Goal: Information Seeking & Learning: Find specific fact

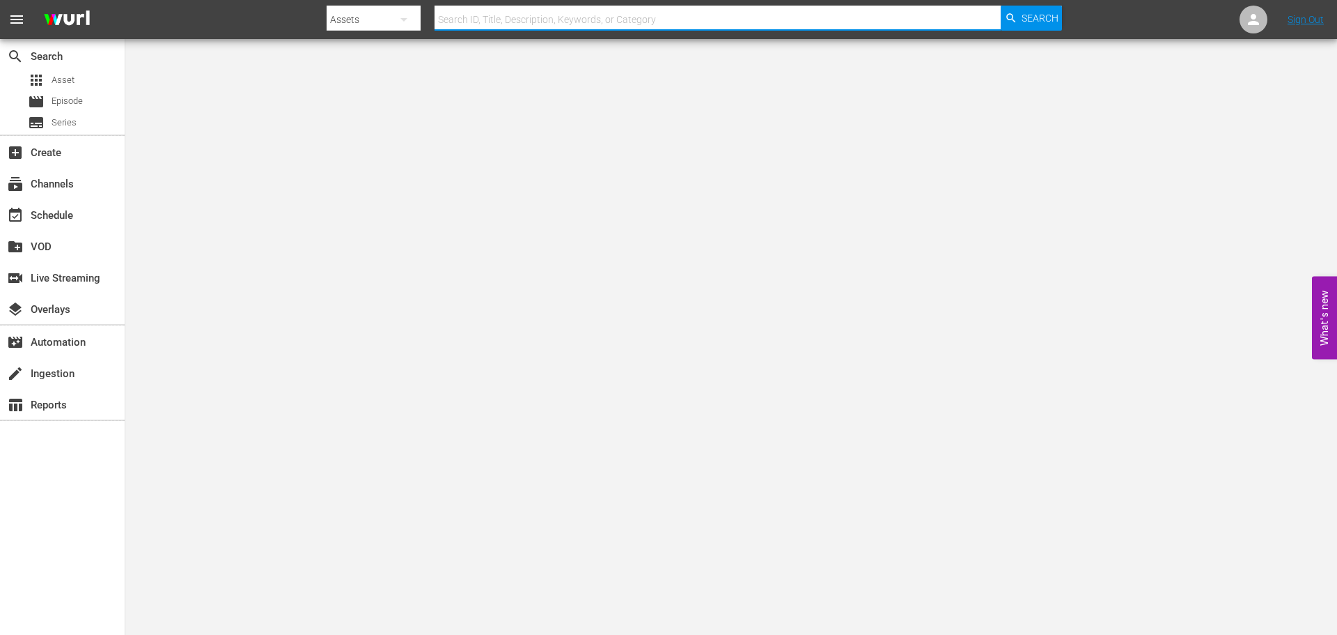
click at [497, 20] on input "text" at bounding box center [718, 19] width 566 height 33
type input "murder before even"
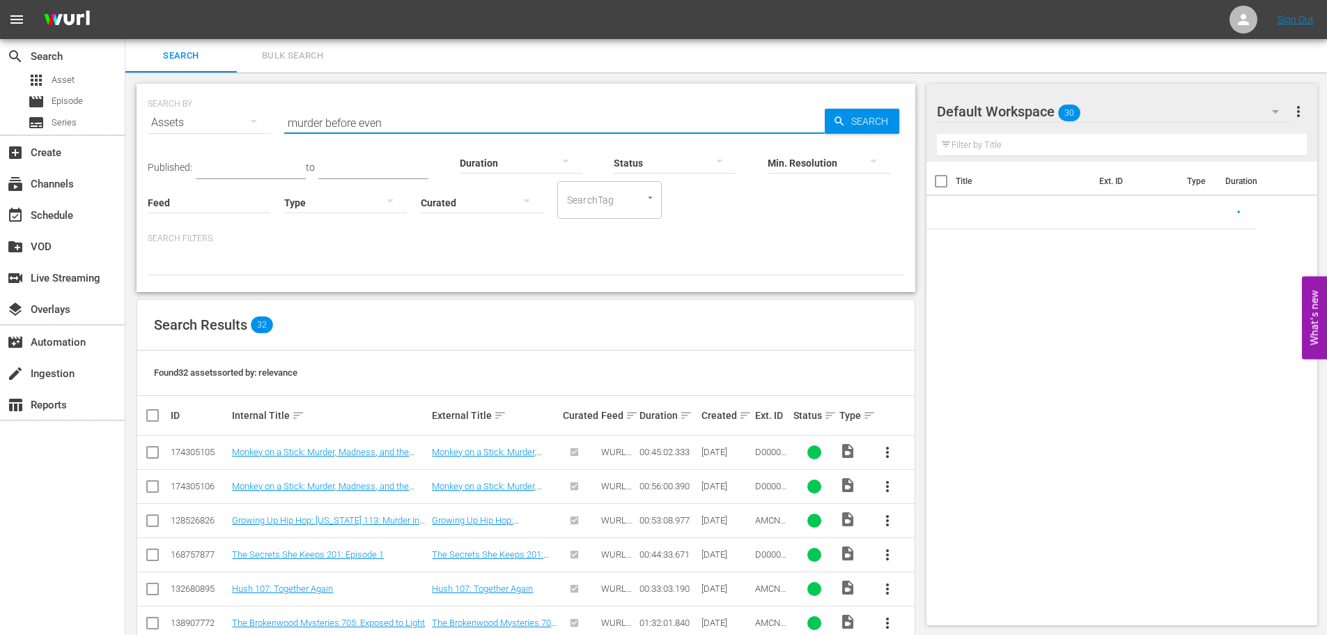
click at [402, 118] on input "murder before even" at bounding box center [554, 122] width 540 height 33
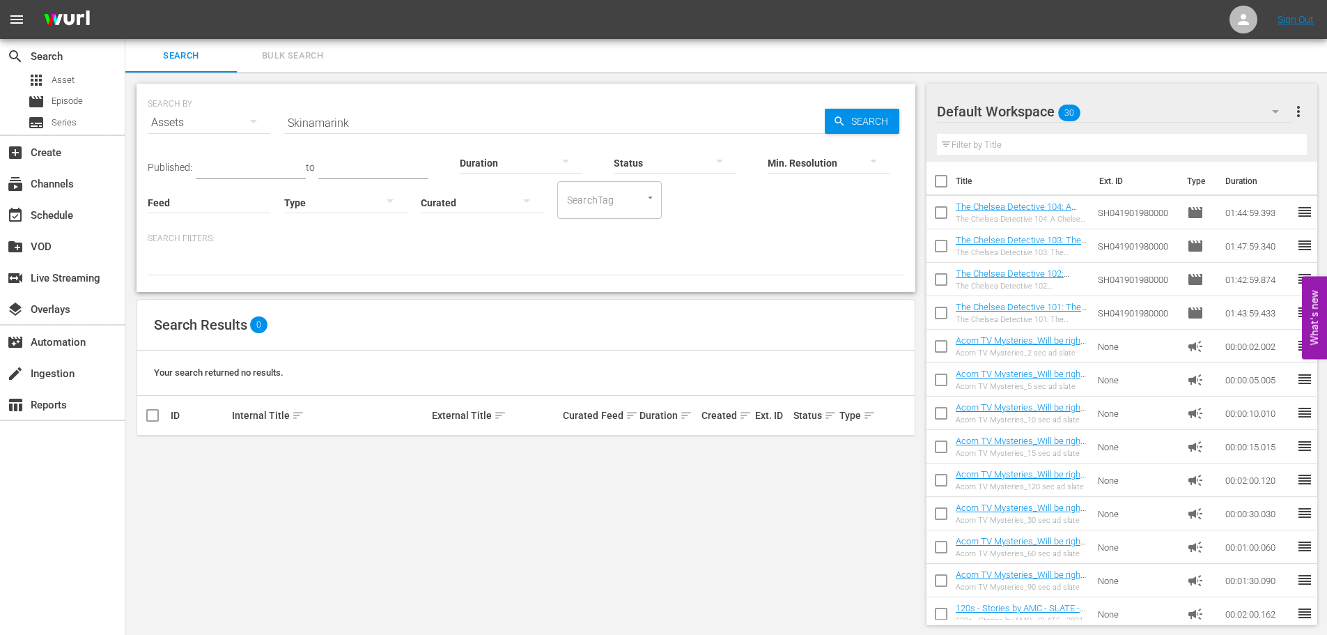
click at [386, 119] on input "Skinamarink" at bounding box center [554, 122] width 540 height 33
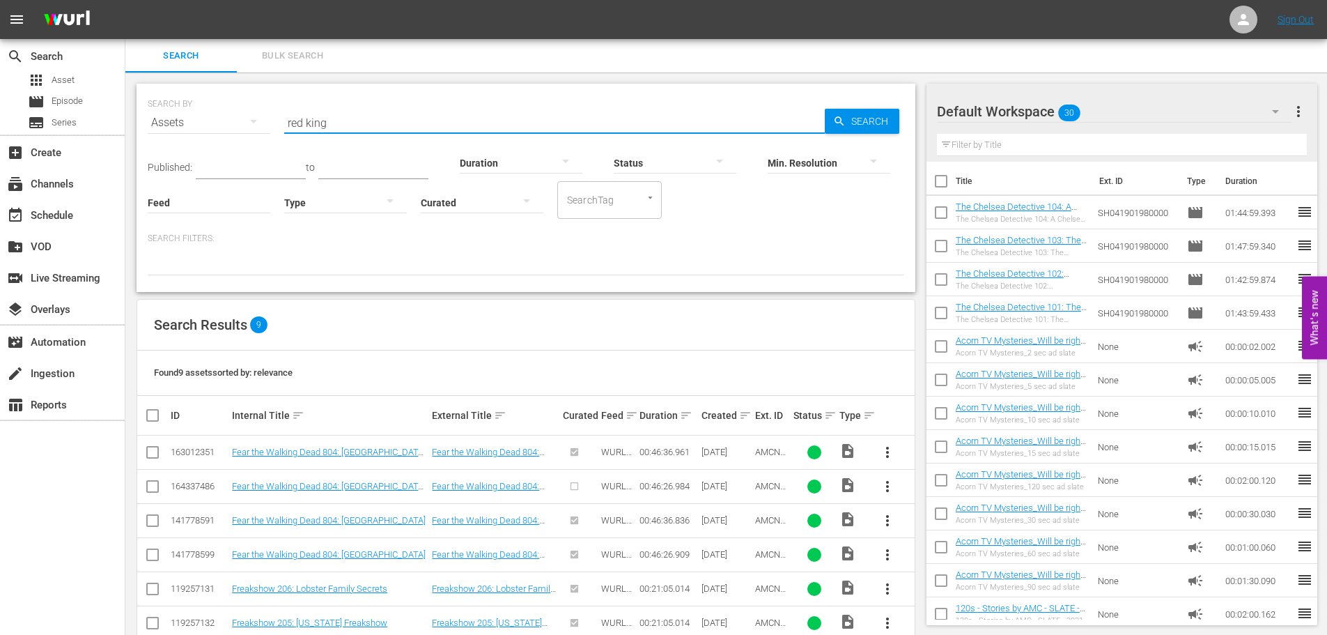
click at [346, 125] on input "red king" at bounding box center [554, 122] width 540 height 33
click at [342, 120] on input "dead still" at bounding box center [554, 122] width 540 height 33
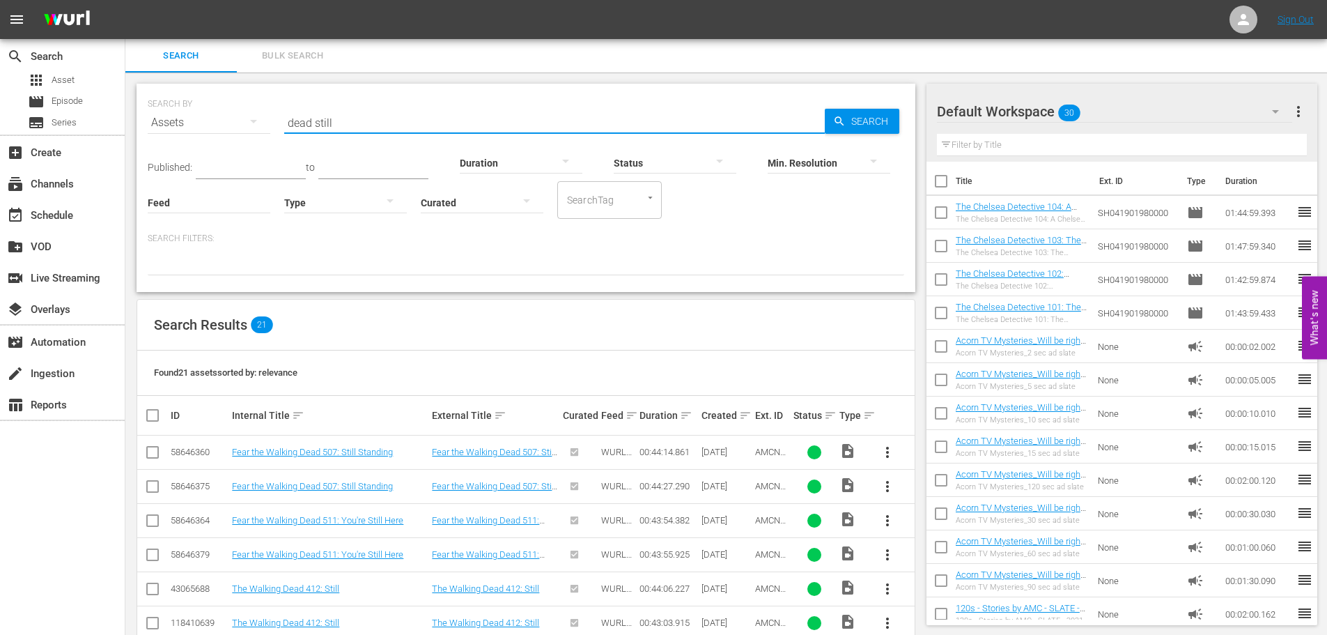
click at [342, 120] on input "dead still" at bounding box center [554, 122] width 540 height 33
type input "[PERSON_NAME]'s war"
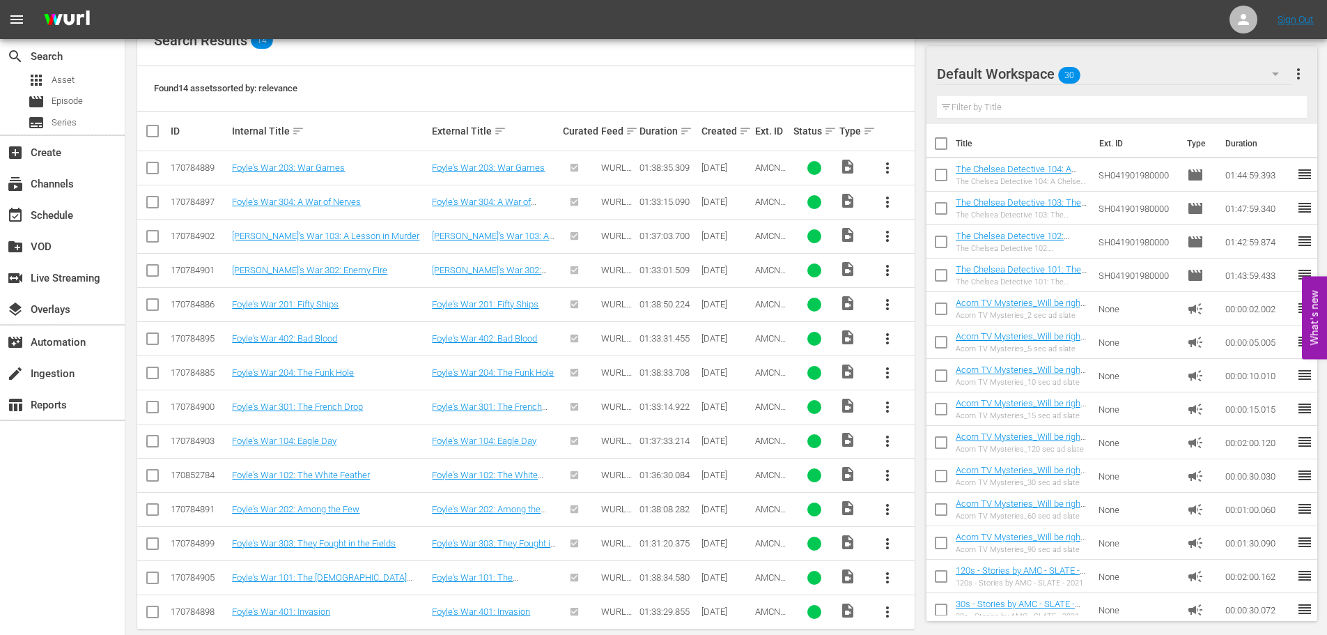
scroll to position [304, 0]
